Goal: Communication & Community: Answer question/provide support

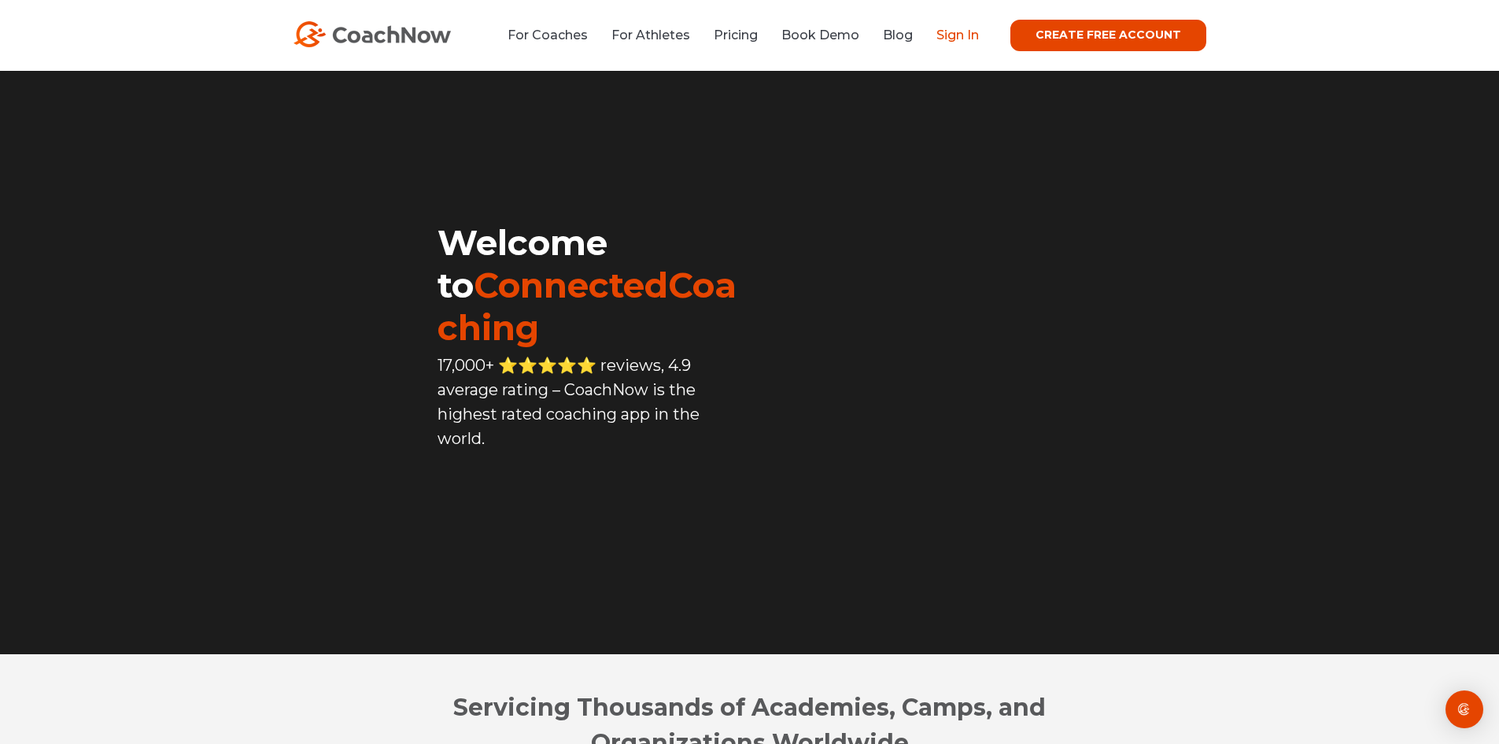
click at [965, 34] on link "Sign In" at bounding box center [957, 35] width 42 height 15
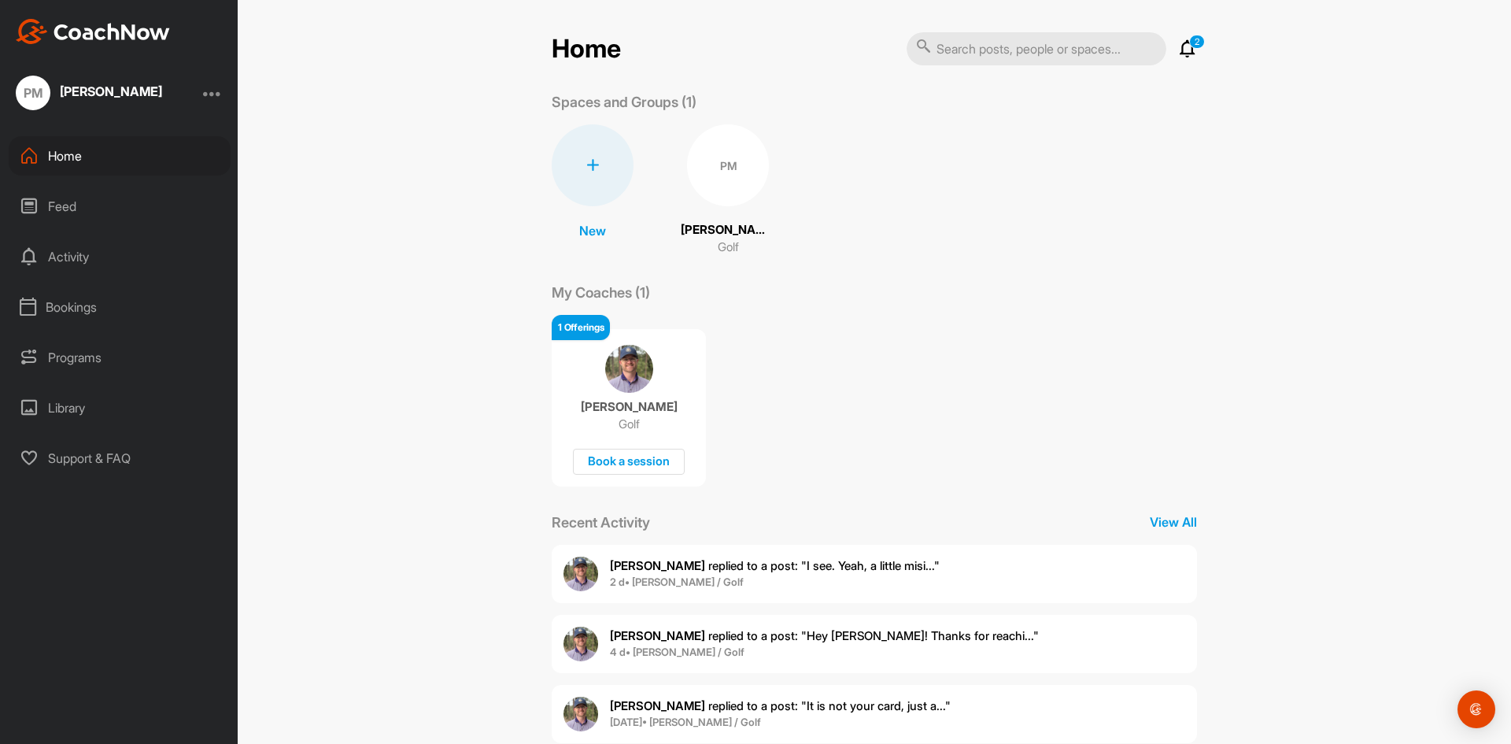
click at [725, 574] on span "2 d • [PERSON_NAME] / Golf" at bounding box center [775, 582] width 330 height 16
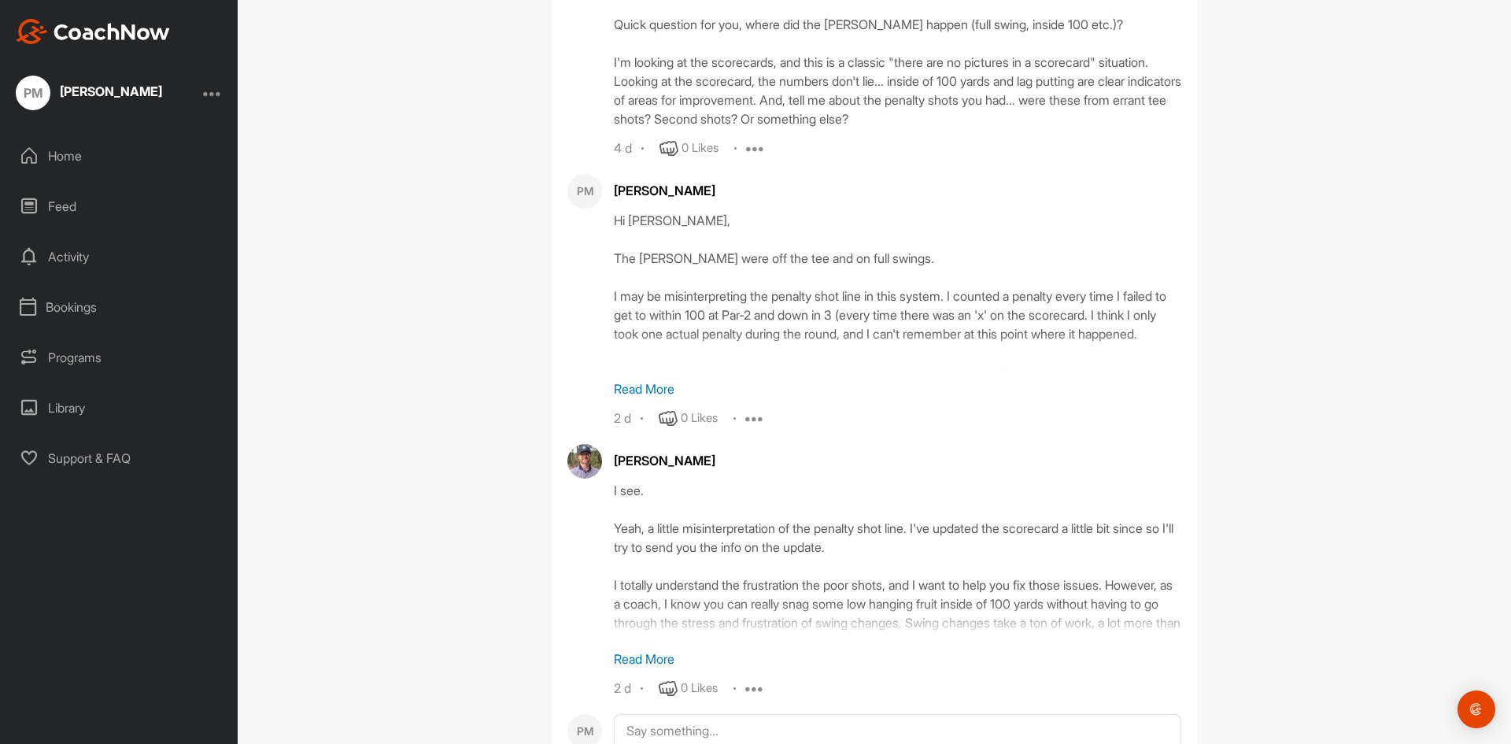
scroll to position [774, 0]
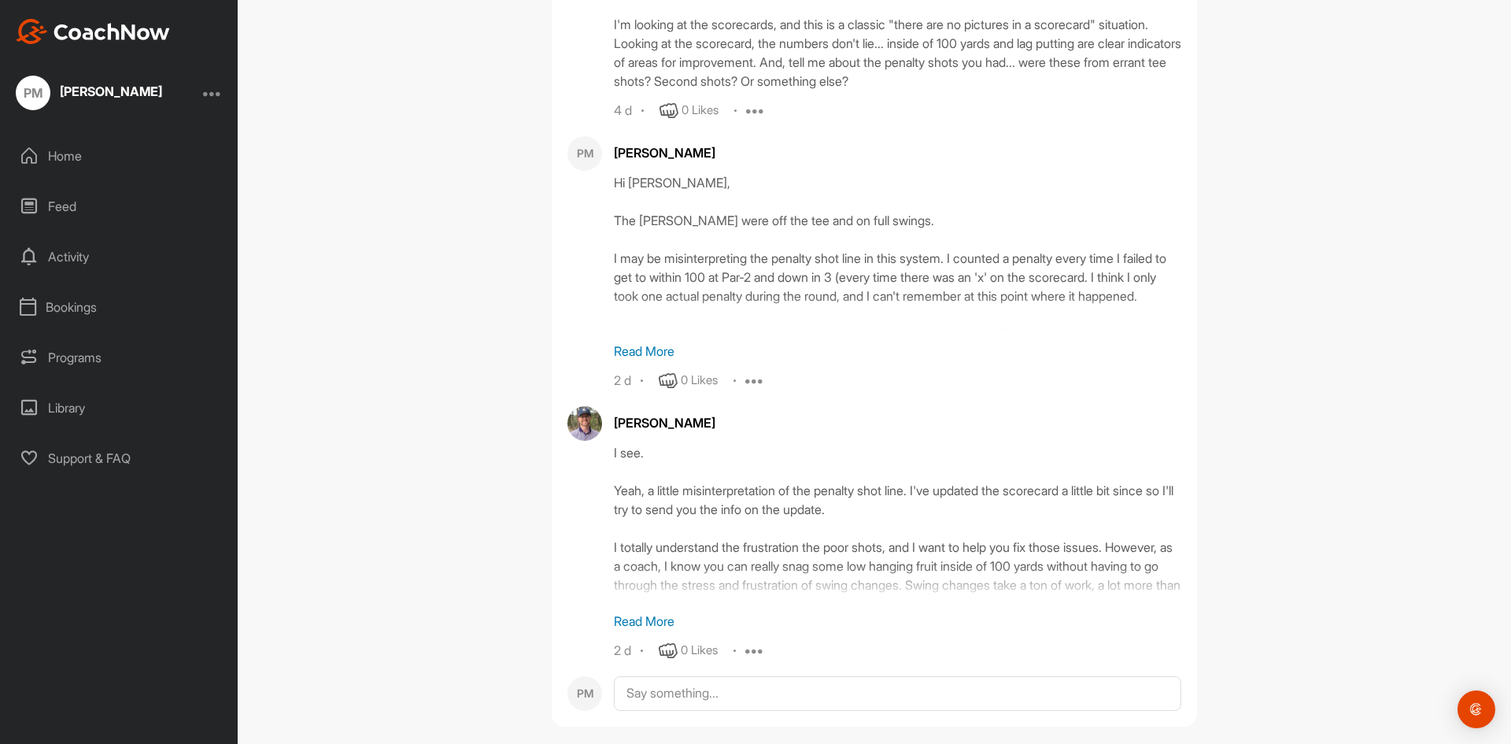
click at [650, 611] on p "Read More" at bounding box center [897, 620] width 567 height 19
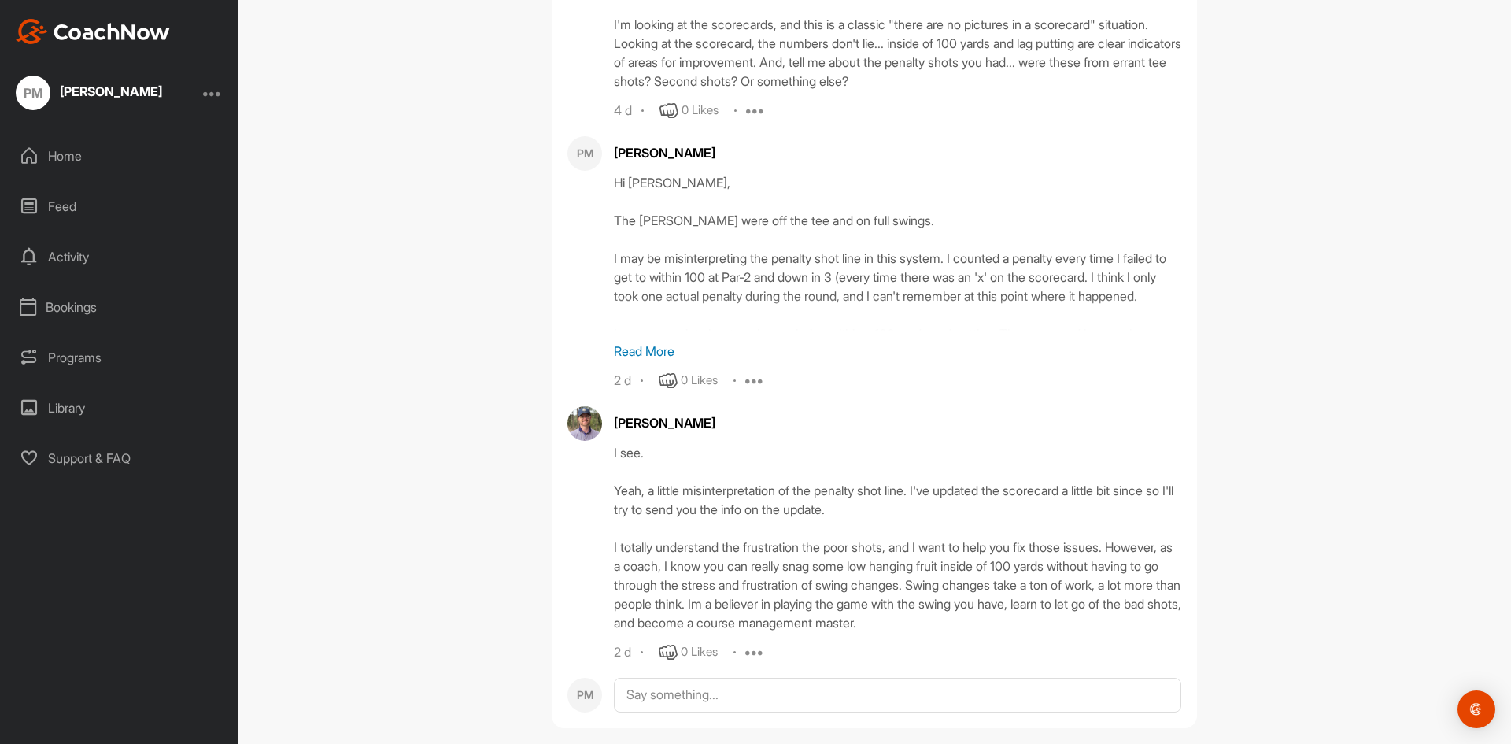
click at [657, 342] on p "Read More" at bounding box center [897, 351] width 567 height 19
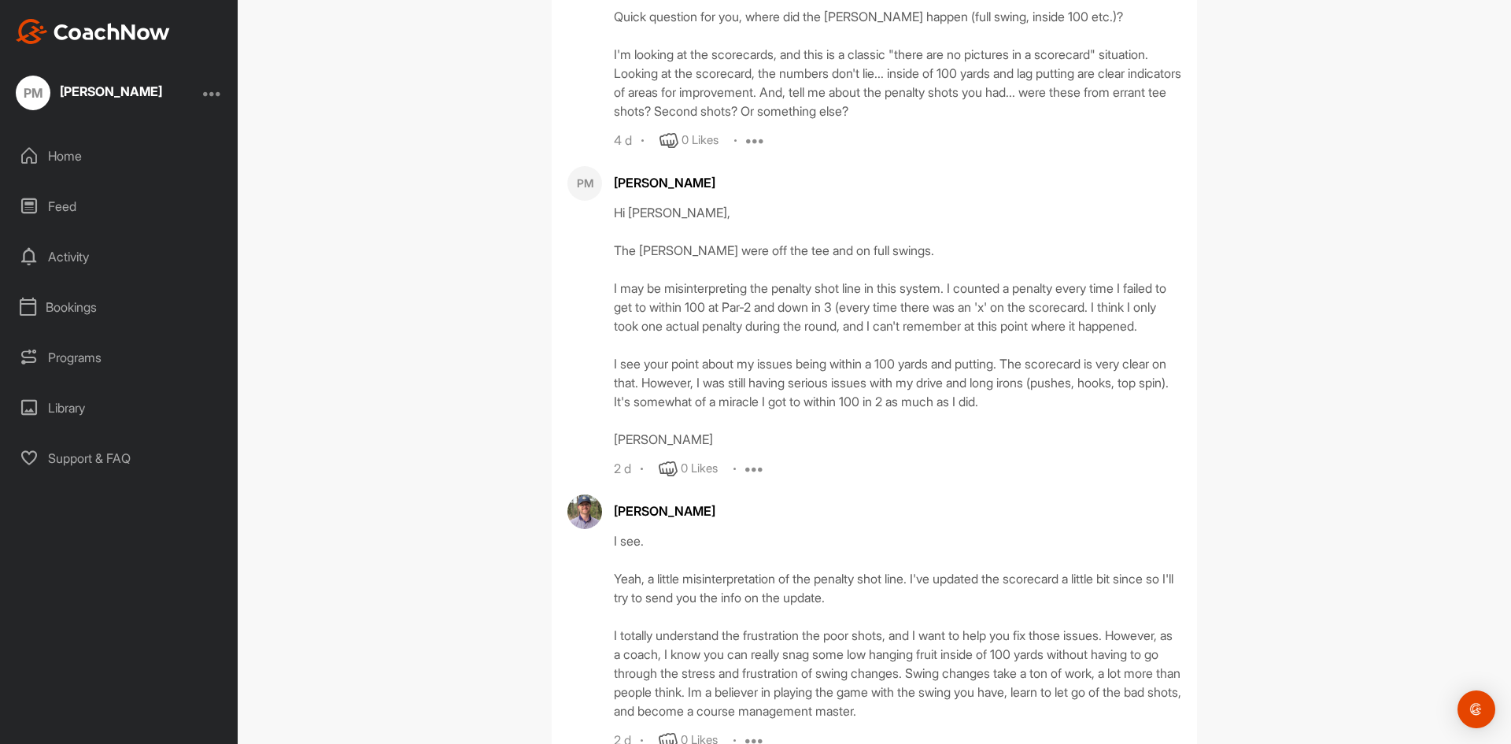
scroll to position [853, 0]
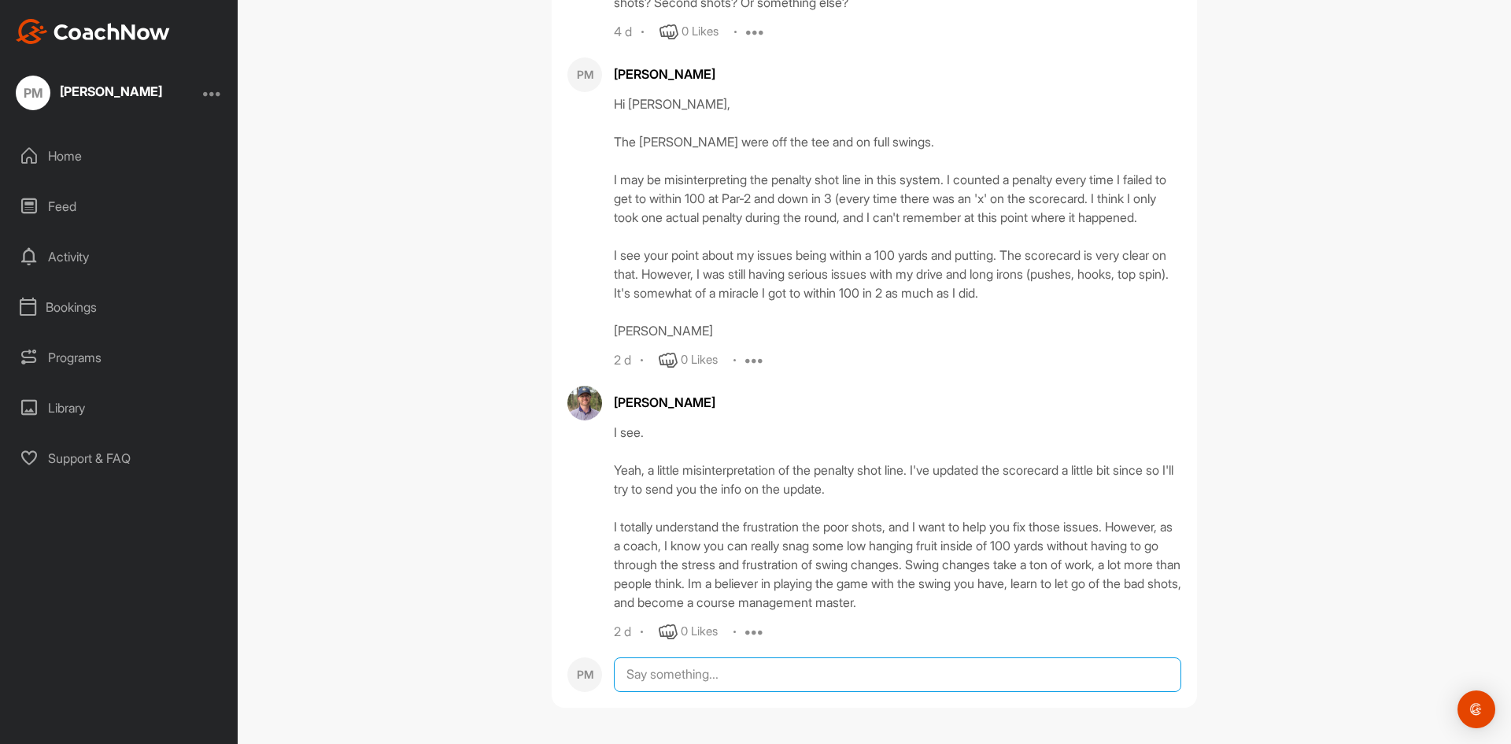
click at [811, 663] on textarea at bounding box center [897, 674] width 567 height 35
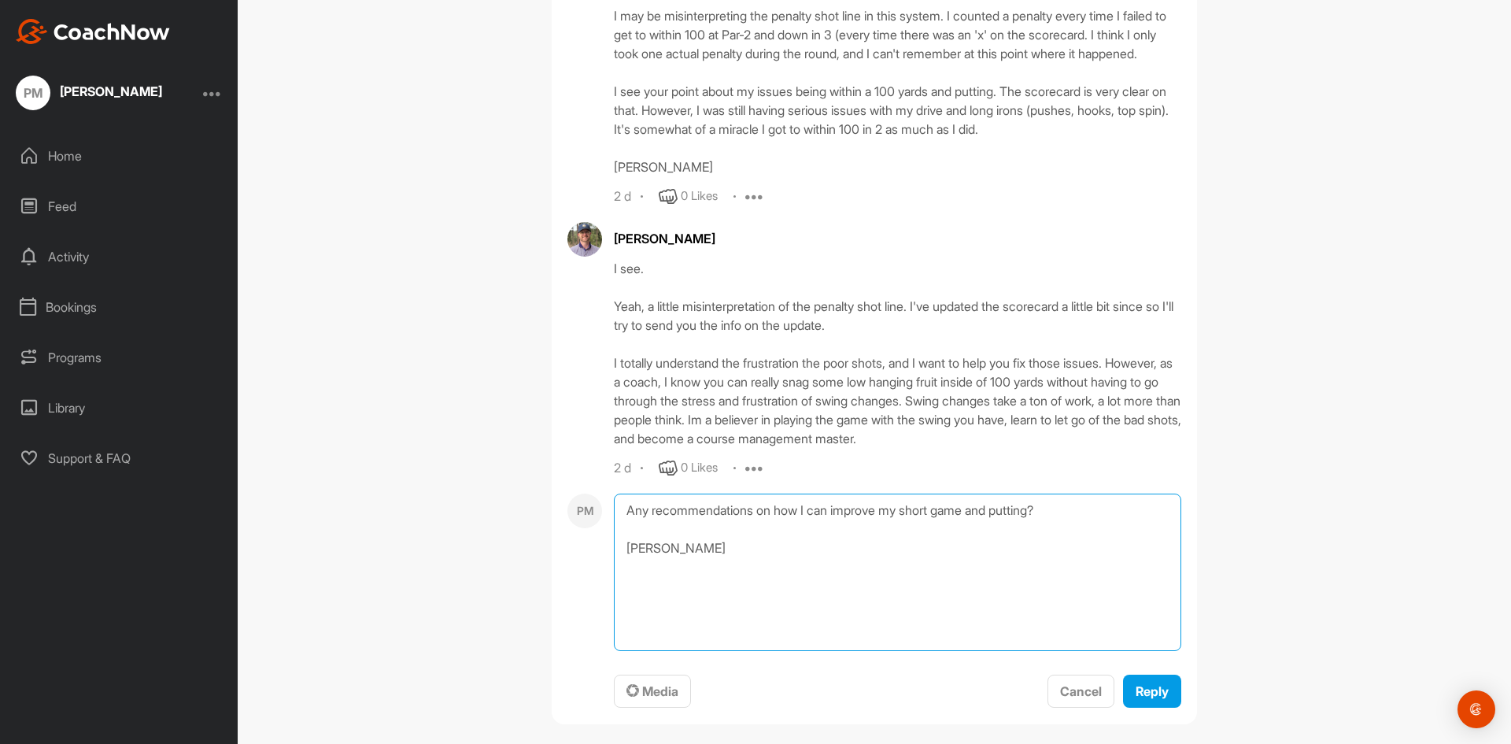
scroll to position [1033, 0]
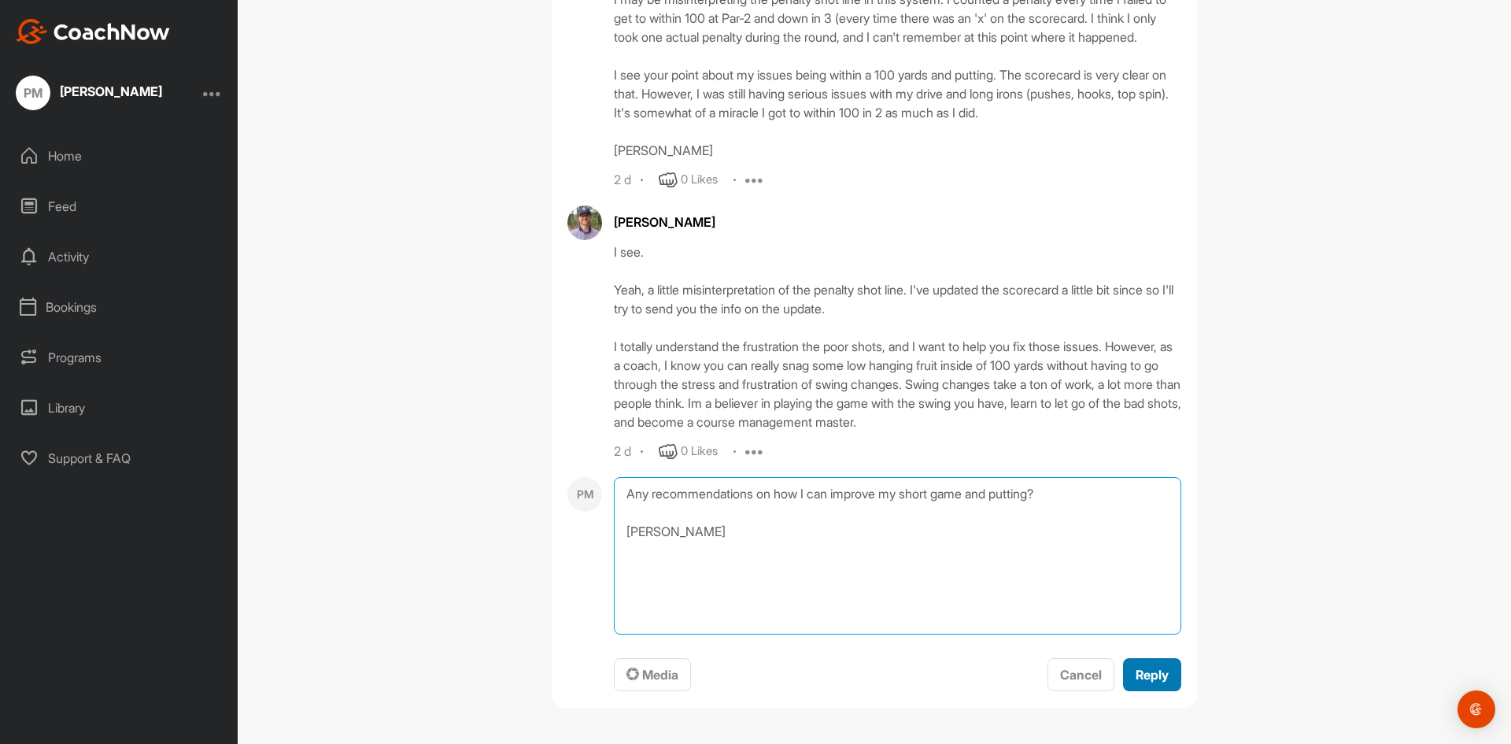
type textarea "Any recommendations on how I can improve my short game and putting? Pete"
click at [1154, 674] on span "Reply" at bounding box center [1151, 674] width 33 height 16
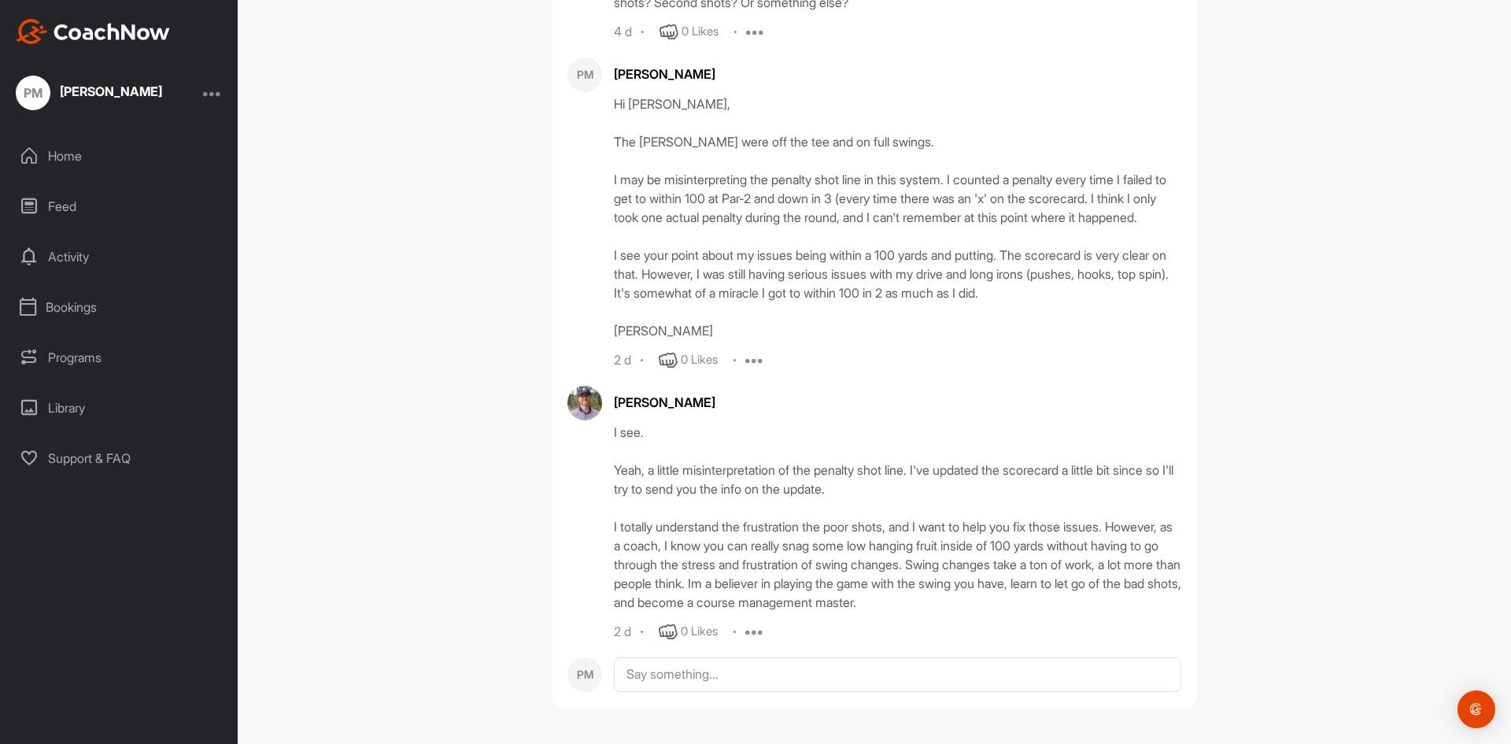
scroll to position [992, 0]
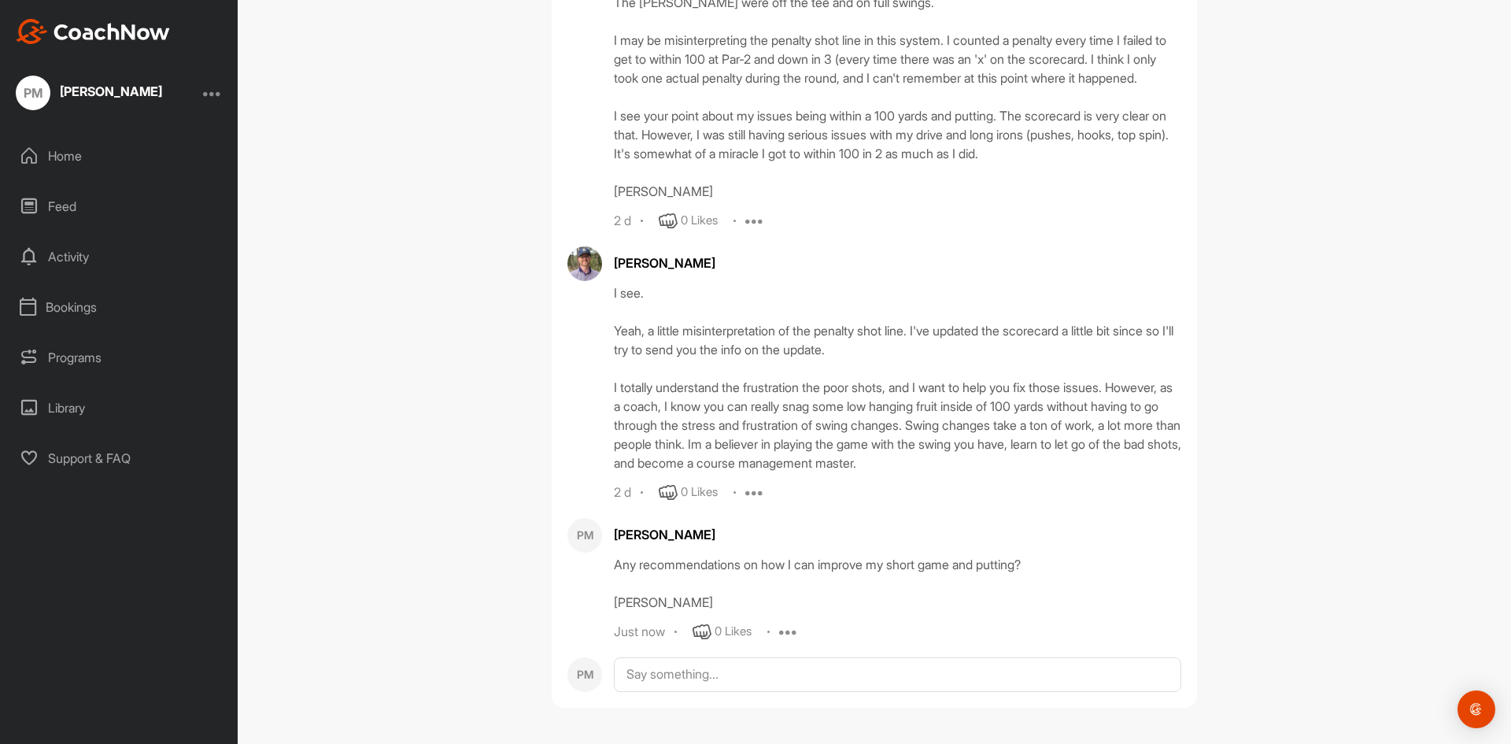
click at [68, 153] on div "Home" at bounding box center [120, 155] width 222 height 39
